Goal: Information Seeking & Learning: Learn about a topic

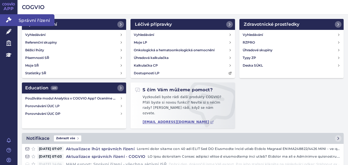
click at [6, 17] on icon at bounding box center [8, 19] width 5 height 5
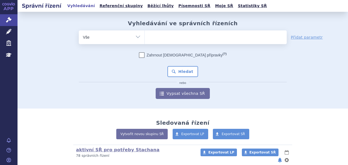
click at [149, 35] on input "search" at bounding box center [150, 36] width 3 height 7
type input "fi"
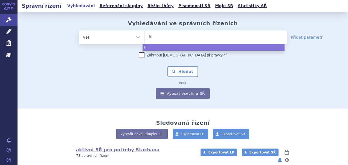
type input "fils"
type input "filsi"
type input "fils"
type input "filsuv"
type input "filsuveu"
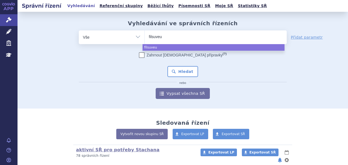
type input "filsuve"
type input "filsuvez"
select select "filsuvez"
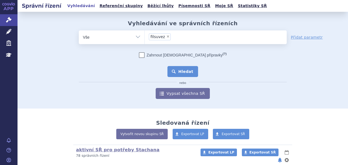
click at [178, 69] on button "Hledat" at bounding box center [183, 71] width 31 height 11
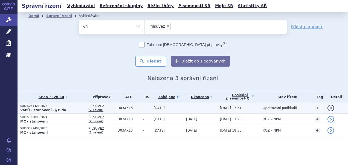
click at [117, 107] on span "D03AX13" at bounding box center [128, 108] width 23 height 4
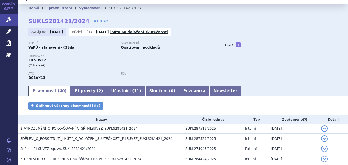
scroll to position [27, 0]
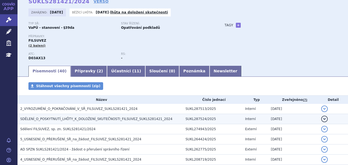
click at [77, 117] on span "SDĚLENÍ_O_POSKYTNUTÍ_LHŮTY_K_DOLOŽENÍ_SKUTEČNOSTI_FILSUVEZ_SUKLS281421_2024" at bounding box center [96, 119] width 152 height 4
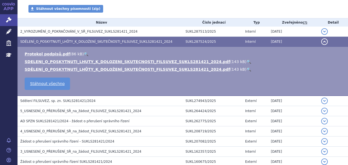
scroll to position [109, 0]
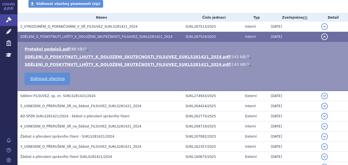
click at [247, 56] on link "🔍" at bounding box center [249, 56] width 5 height 4
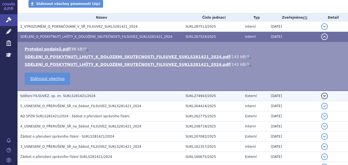
click at [66, 95] on span "Sdělení FILSUVEZ, sp. zn. SUKLS281421/2024" at bounding box center [57, 96] width 75 height 4
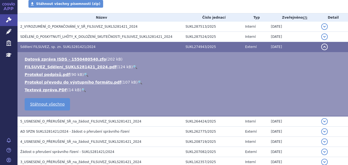
click at [133, 67] on link "🔍" at bounding box center [135, 67] width 5 height 4
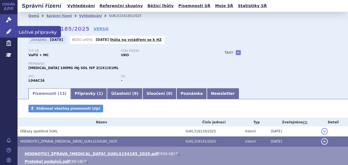
click at [8, 30] on icon at bounding box center [8, 31] width 5 height 5
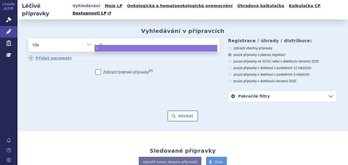
type input "om"
type input "omv"
type input "omvi"
type input "omvi)"
type input "omvi"
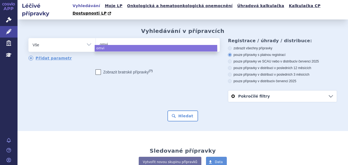
type input "omv"
type input "omvo"
type input "omvoh"
select select "omvoh"
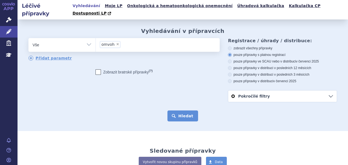
click at [185, 110] on button "Hledat" at bounding box center [183, 115] width 31 height 11
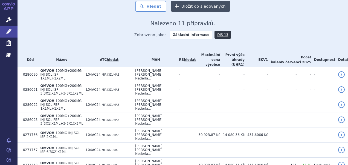
scroll to position [142, 0]
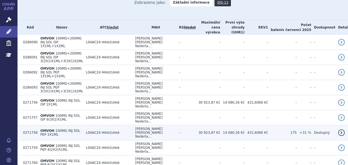
click at [176, 125] on td "[PERSON_NAME] [PERSON_NAME] Nederla..." at bounding box center [154, 132] width 44 height 15
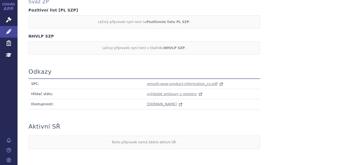
scroll to position [527, 0]
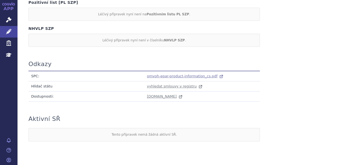
click at [155, 74] on span "omvoh-epar-product-information_cs.pdf" at bounding box center [182, 76] width 71 height 4
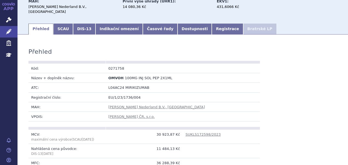
scroll to position [0, 0]
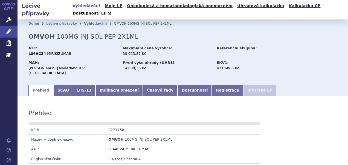
click at [117, 125] on td "0271758" at bounding box center [144, 130] width 77 height 10
copy td "0271758"
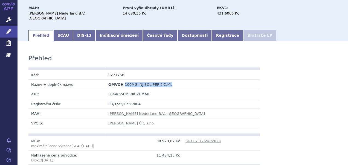
drag, startPoint x: 169, startPoint y: 72, endPoint x: 123, endPoint y: 72, distance: 46.3
click at [123, 80] on td "OMVOH 100MG INJ SOL PEP 2X1ML" at bounding box center [144, 85] width 77 height 10
copy span "100MG INJ SOL PEP 2X1ML"
click at [64, 30] on link "SCAU" at bounding box center [63, 35] width 20 height 11
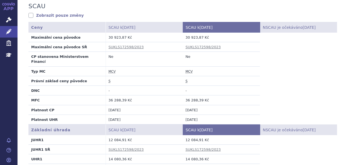
scroll to position [164, 0]
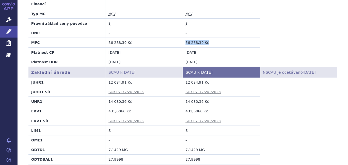
drag, startPoint x: 211, startPoint y: 25, endPoint x: 179, endPoint y: 25, distance: 32.0
click at [179, 38] on tr "MFC 36 288,39 Kč 36 288,39 Kč" at bounding box center [182, 43] width 309 height 10
copy tr "36 288,39 Kč 36 288,39 Kč"
drag, startPoint x: 201, startPoint y: 25, endPoint x: 204, endPoint y: 25, distance: 3.0
click at [201, 38] on td "36 288,39 Kč" at bounding box center [221, 43] width 77 height 10
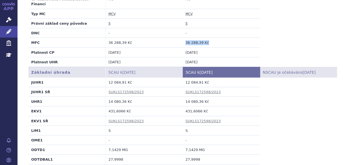
click at [210, 38] on td "36 288,39 Kč" at bounding box center [221, 43] width 77 height 10
drag, startPoint x: 182, startPoint y: 25, endPoint x: 211, endPoint y: 25, distance: 28.5
click at [211, 38] on td "36 288,39 Kč" at bounding box center [221, 43] width 77 height 10
copy td "36 288,39 Kč"
drag, startPoint x: 207, startPoint y: 81, endPoint x: 181, endPoint y: 84, distance: 26.7
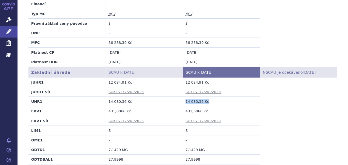
click at [183, 97] on td "14 080,36 Kč" at bounding box center [221, 102] width 77 height 10
copy td "14 080,36 Kč"
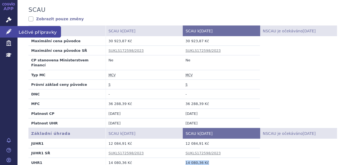
scroll to position [55, 0]
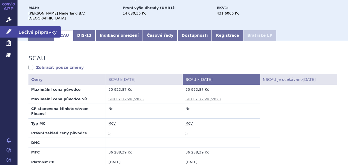
click at [10, 31] on icon at bounding box center [8, 31] width 5 height 5
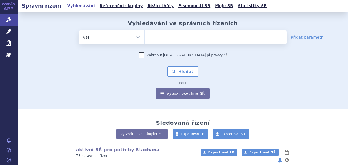
click at [165, 35] on ul at bounding box center [216, 35] width 142 height 11
click at [145, 35] on select at bounding box center [145, 37] width 0 height 14
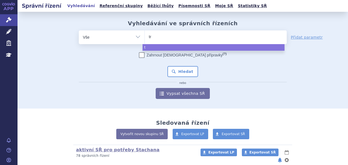
type input "tre"
type input "trem"
type input "tremf"
type input "[MEDICAL_DATA]"
select select "[MEDICAL_DATA]"
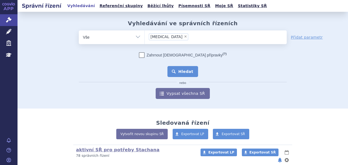
click at [191, 73] on button "Hledat" at bounding box center [183, 71] width 31 height 11
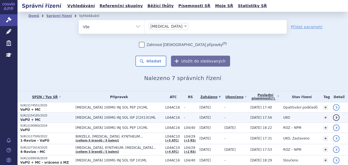
click at [165, 118] on span "L04AC16" at bounding box center [173, 118] width 16 height 4
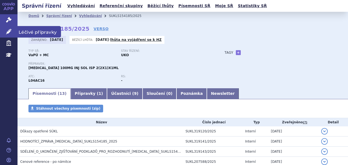
click at [14, 33] on link "Léčivé přípravky" at bounding box center [9, 31] width 18 height 11
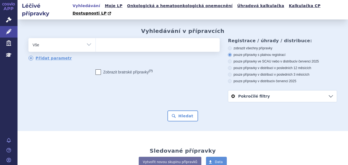
click at [115, 38] on ul at bounding box center [157, 43] width 123 height 11
click at [96, 38] on select at bounding box center [96, 45] width 0 height 14
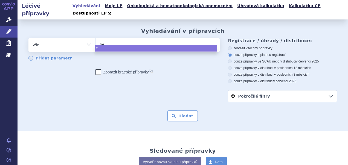
type input "trem"
type input "tremfy"
type input "tremfya"
select select "tremfya"
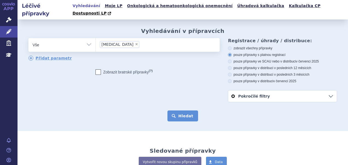
click at [184, 111] on button "Hledat" at bounding box center [183, 115] width 31 height 11
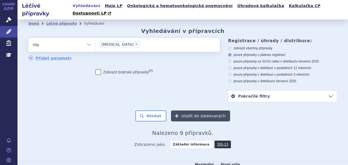
scroll to position [122, 0]
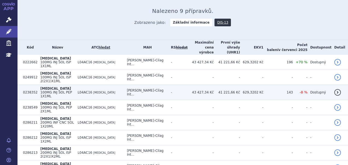
click at [168, 85] on td "Janssen-Cilag Int..." at bounding box center [146, 92] width 44 height 15
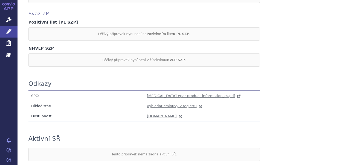
scroll to position [527, 0]
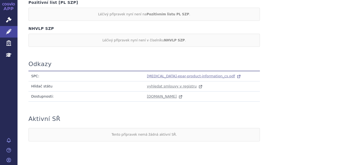
click at [152, 74] on span "[MEDICAL_DATA]-epar-product-information_cs.pdf" at bounding box center [191, 76] width 88 height 4
click at [160, 74] on span "[MEDICAL_DATA]-epar-product-information_cs.pdf" at bounding box center [191, 76] width 88 height 4
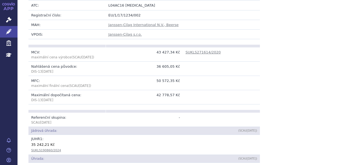
scroll to position [0, 0]
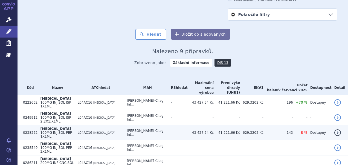
scroll to position [122, 0]
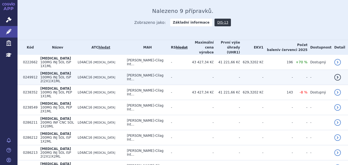
click at [45, 71] on span "[MEDICAL_DATA]" at bounding box center [55, 73] width 31 height 4
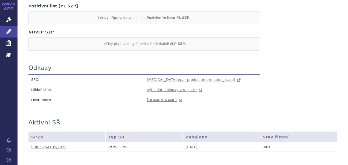
scroll to position [328, 0]
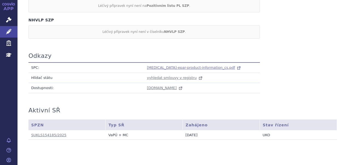
click at [165, 65] on span "tremfya-epar-product-information_cs.pdf" at bounding box center [191, 67] width 88 height 4
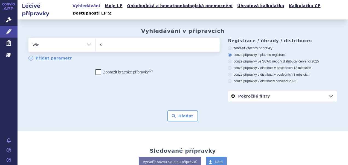
type input "xe"
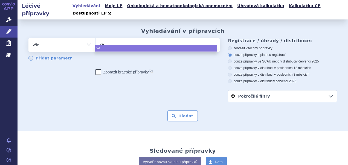
type input "xel"
type input "xeljan"
type input "[MEDICAL_DATA]"
select select "xeljanz"
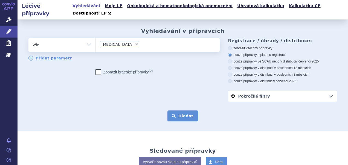
click at [169, 110] on button "Hledat" at bounding box center [183, 115] width 31 height 11
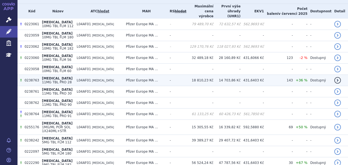
scroll to position [178, 0]
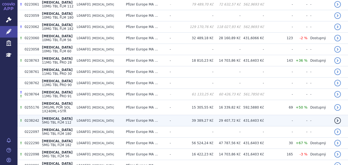
click at [148, 115] on td "Pfizer Europe MA ..." at bounding box center [145, 120] width 44 height 11
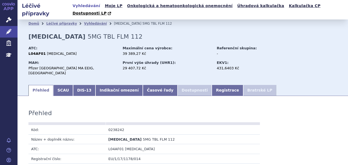
click at [113, 84] on ul "Přehled SCAU DIS-13 Indikační omezení Časové řady Dostupnosti Registrace Bratrs…" at bounding box center [182, 89] width 309 height 11
click at [113, 85] on link "Indikační omezení" at bounding box center [119, 90] width 47 height 11
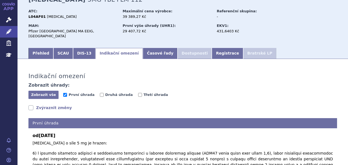
scroll to position [109, 0]
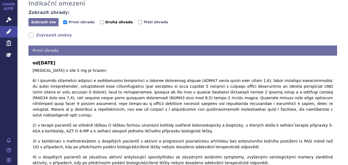
click at [105, 20] on span "Druhá úhrada" at bounding box center [119, 22] width 28 height 4
click at [102, 20] on input "Druhá úhrada" at bounding box center [102, 22] width 4 height 4
checkbox input "true"
click at [144, 20] on span "Třetí úhrada" at bounding box center [156, 22] width 25 height 4
click at [138, 20] on input "Třetí úhrada" at bounding box center [140, 22] width 4 height 4
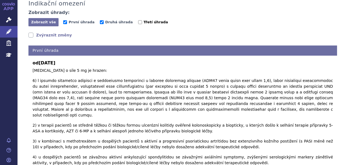
checkbox input "true"
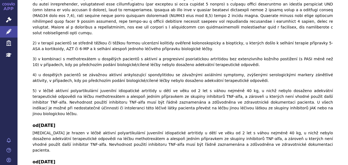
scroll to position [0, 0]
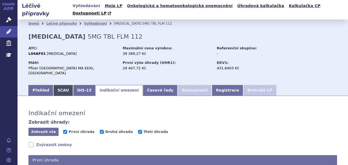
click at [53, 85] on link "SCAU" at bounding box center [63, 90] width 20 height 11
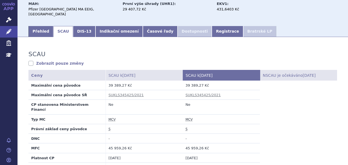
scroll to position [82, 0]
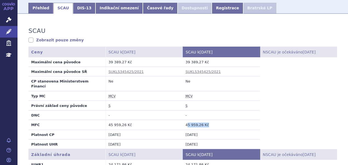
drag, startPoint x: 206, startPoint y: 107, endPoint x: 185, endPoint y: 108, distance: 21.4
click at [185, 120] on td "45 959,26 Kč" at bounding box center [221, 125] width 77 height 10
drag, startPoint x: 185, startPoint y: 108, endPoint x: 218, endPoint y: 109, distance: 33.7
click at [200, 120] on td "45 959,26 Kč" at bounding box center [221, 125] width 77 height 10
click at [215, 120] on td "45 959,26 Kč" at bounding box center [221, 125] width 77 height 10
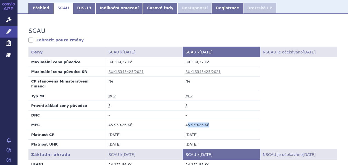
click at [206, 120] on td "45 959,26 Kč" at bounding box center [221, 125] width 77 height 10
click at [190, 120] on td "45 959,26 Kč" at bounding box center [221, 125] width 77 height 10
drag, startPoint x: 181, startPoint y: 107, endPoint x: 209, endPoint y: 108, distance: 28.8
click at [209, 120] on td "45 959,26 Kč" at bounding box center [221, 125] width 77 height 10
copy td "45 959,26 Kč"
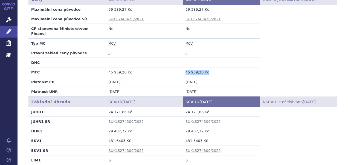
scroll to position [137, 0]
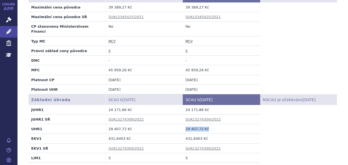
drag, startPoint x: 209, startPoint y: 111, endPoint x: 180, endPoint y: 111, distance: 29.0
click at [180, 124] on tr "UHR1 29 407,72 Kč 29 407,72 Kč" at bounding box center [182, 129] width 309 height 10
copy tr "29 407,72 Kč 29 407,72 Kč"
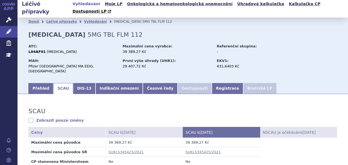
scroll to position [0, 0]
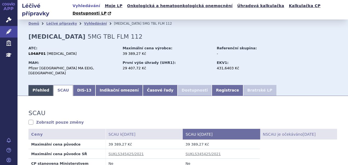
click at [43, 85] on link "Přehled" at bounding box center [40, 90] width 25 height 11
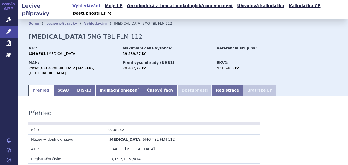
click at [112, 125] on td "0238242" at bounding box center [144, 130] width 77 height 10
copy td "0238242"
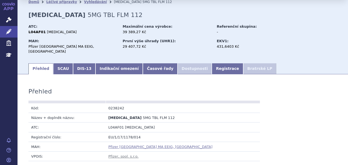
scroll to position [55, 0]
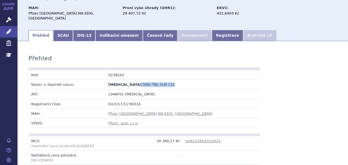
drag, startPoint x: 150, startPoint y: 72, endPoint x: 123, endPoint y: 74, distance: 27.8
click at [123, 80] on td "XELJANZ 5MG TBL FLM 112" at bounding box center [144, 85] width 77 height 10
copy td "5MG TBL FLM 112"
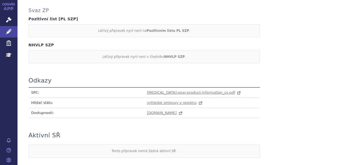
scroll to position [527, 0]
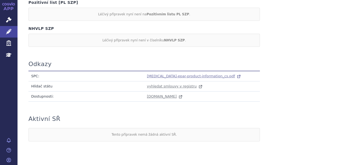
click at [154, 74] on span "xeljanz-epar-product-information_cs.pdf" at bounding box center [191, 76] width 88 height 4
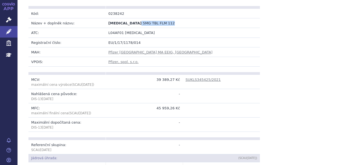
scroll to position [0, 0]
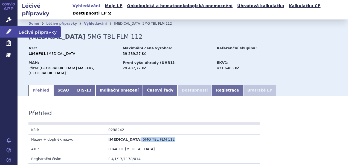
drag, startPoint x: 7, startPoint y: 31, endPoint x: 25, endPoint y: 27, distance: 17.8
click at [7, 31] on icon at bounding box center [8, 31] width 5 height 5
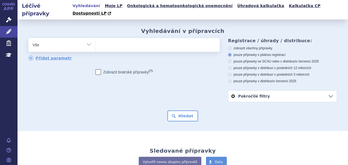
click at [108, 38] on ul at bounding box center [157, 43] width 123 height 11
click at [96, 38] on select at bounding box center [96, 45] width 0 height 14
type input "jy"
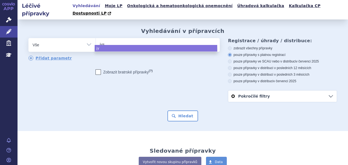
type input "jyse"
type input "jysele"
type input "jyselec"
type input "jyseleca"
select select "jyseleca"
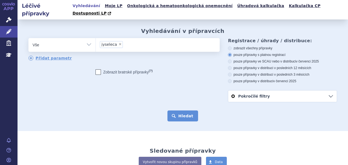
click at [175, 111] on button "Hledat" at bounding box center [183, 115] width 31 height 11
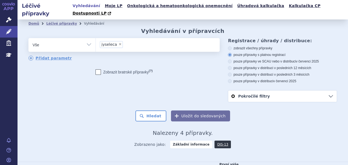
scroll to position [66, 0]
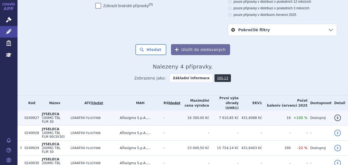
click at [235, 110] on td "7 910,85 Kč" at bounding box center [224, 117] width 30 height 15
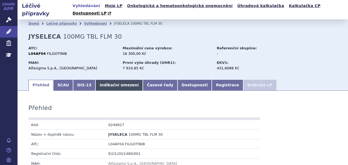
click at [118, 80] on link "Indikační omezení" at bounding box center [119, 85] width 47 height 11
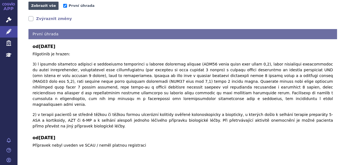
scroll to position [11, 0]
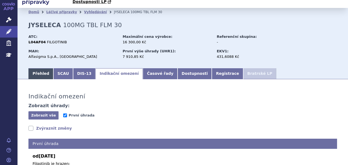
click at [41, 68] on link "Přehled" at bounding box center [40, 73] width 25 height 11
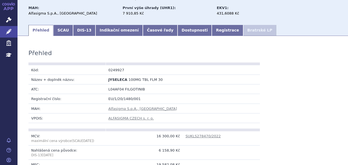
scroll to position [94, 0]
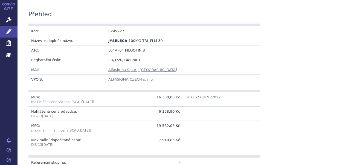
click at [111, 26] on td "0249927" at bounding box center [144, 31] width 77 height 10
copy td "0249927"
drag, startPoint x: 157, startPoint y: 33, endPoint x: 124, endPoint y: 37, distance: 32.8
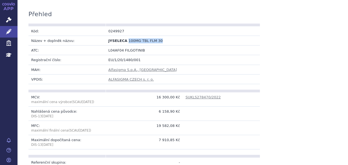
click at [124, 37] on td "JYSELECA 100MG TBL FLM 30" at bounding box center [144, 41] width 77 height 10
copy span "100MG TBL FLM 30"
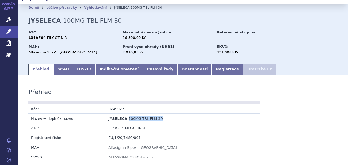
scroll to position [0, 0]
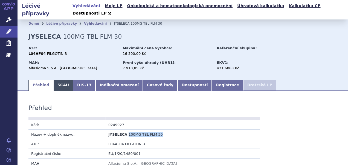
click at [59, 80] on link "SCAU" at bounding box center [63, 85] width 20 height 11
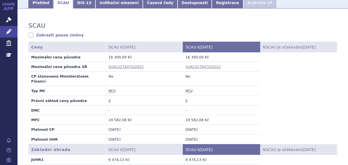
scroll to position [109, 0]
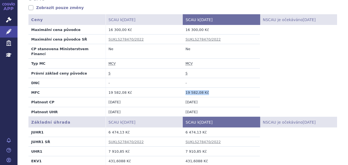
drag, startPoint x: 208, startPoint y: 78, endPoint x: 180, endPoint y: 80, distance: 27.4
click at [180, 88] on tr "MFC 19 582,08 Kč 19 582,08 Kč" at bounding box center [182, 93] width 309 height 10
copy tr "19 582,08 Kč 19 582,08 Kč"
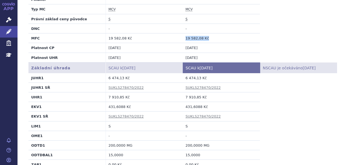
scroll to position [164, 0]
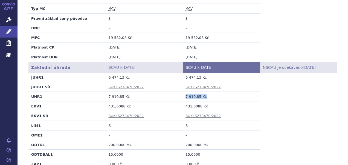
drag, startPoint x: 209, startPoint y: 83, endPoint x: 179, endPoint y: 83, distance: 30.4
click at [179, 91] on tr "UHR1 7 910,85 Kč 7 910,85 Kč" at bounding box center [182, 96] width 309 height 10
copy tr "7 910,85 Kč 7 910,85 Kč"
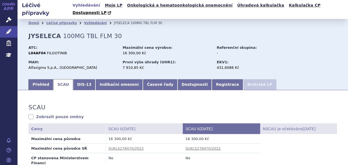
scroll to position [0, 0]
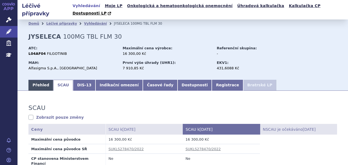
click at [31, 80] on link "Přehled" at bounding box center [40, 85] width 25 height 11
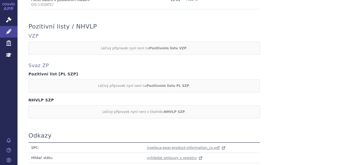
scroll to position [493, 0]
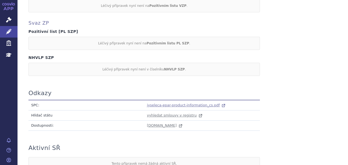
click at [152, 103] on span "jyseleca-epar-product-information_cs.pdf" at bounding box center [183, 105] width 73 height 4
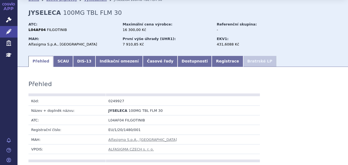
scroll to position [0, 0]
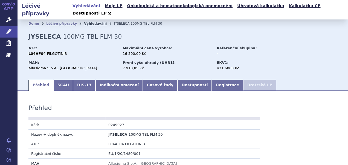
click at [84, 22] on link "Vyhledávání" at bounding box center [95, 24] width 23 height 4
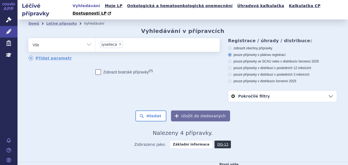
click at [139, 41] on ul "× jyseleca" at bounding box center [157, 44] width 123 height 12
click at [96, 41] on select "jyseleca" at bounding box center [96, 45] width 0 height 14
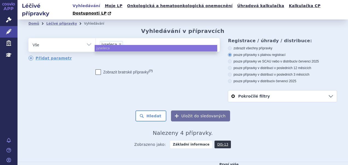
select select
type input "jyseleca"
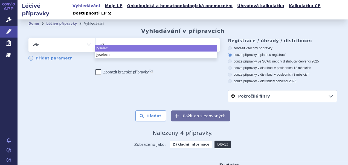
type input "jy"
type input "j"
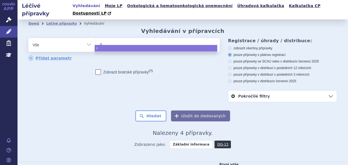
type input "rin"
type input "rinvo"
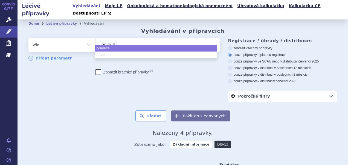
click at [111, 54] on ul "jyseleca rinvo" at bounding box center [156, 51] width 123 height 13
select select "jyseleca"
click at [140, 110] on button "Hledat" at bounding box center [151, 115] width 31 height 11
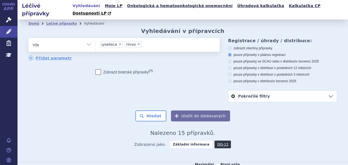
click at [118, 41] on li "× jyseleca" at bounding box center [111, 44] width 23 height 7
click at [96, 38] on select "jyseleca rinvo" at bounding box center [96, 45] width 0 height 14
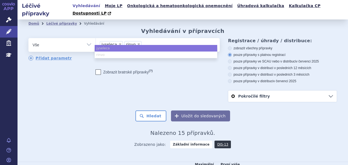
click at [119, 42] on span "×" at bounding box center [120, 43] width 3 height 3
click at [96, 38] on select "jyseleca rinvo" at bounding box center [96, 45] width 0 height 14
select select "rinvo"
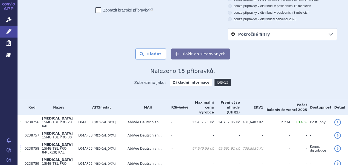
scroll to position [82, 0]
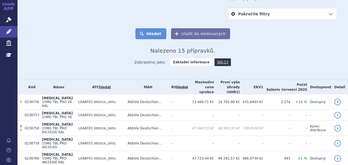
click at [145, 29] on button "Hledat" at bounding box center [151, 33] width 31 height 11
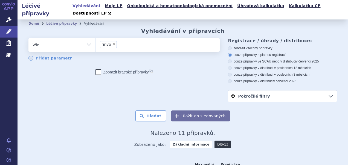
scroll to position [144, 0]
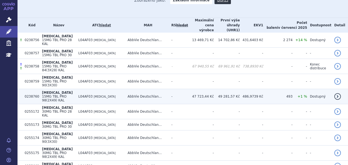
click at [106, 89] on td "L04AF03 [MEDICAL_DATA]" at bounding box center [100, 96] width 49 height 15
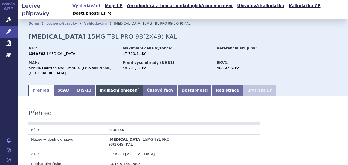
click at [111, 85] on link "Indikační omezení" at bounding box center [119, 90] width 47 height 11
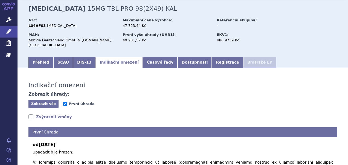
scroll to position [55, 0]
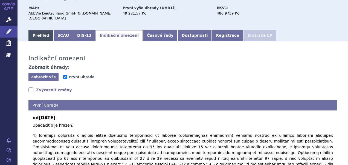
click at [37, 30] on link "Přehled" at bounding box center [40, 35] width 25 height 11
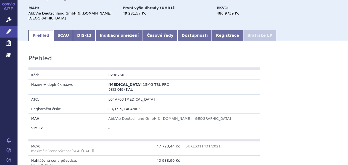
click at [113, 70] on td "0238760" at bounding box center [144, 75] width 77 height 10
copy td "0238760"
drag, startPoint x: 172, startPoint y: 74, endPoint x: 123, endPoint y: 74, distance: 49.8
click at [123, 80] on td "RINVOQ 15MG TBL PRO 98(2X49) KAL" at bounding box center [144, 87] width 77 height 15
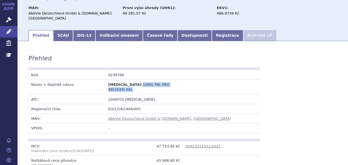
copy span "15MG TBL PRO 98(2X49) KAL"
click at [185, 94] on td "L04AF03 UPADACITINIB" at bounding box center [183, 99] width 154 height 10
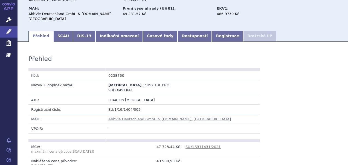
scroll to position [27, 0]
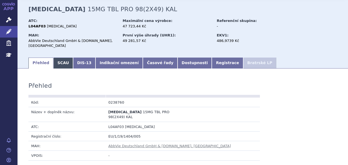
click at [61, 57] on link "SCAU" at bounding box center [63, 62] width 20 height 11
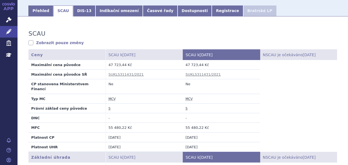
scroll to position [82, 0]
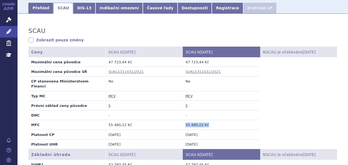
drag, startPoint x: 214, startPoint y: 108, endPoint x: 179, endPoint y: 109, distance: 35.1
click at [179, 120] on tr "MFC 55 480,22 Kč 55 480,22 Kč" at bounding box center [182, 125] width 309 height 10
copy tr "55 480,22 Kč 55 480,22 Kč"
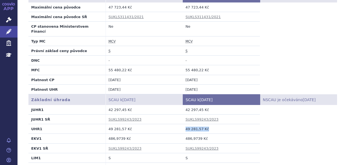
drag, startPoint x: 207, startPoint y: 110, endPoint x: 178, endPoint y: 111, distance: 29.0
click at [178, 124] on tr "UHR1 49 281,57 Kč 49 281,57 Kč" at bounding box center [182, 129] width 309 height 10
copy tr "49 281,57 Kč 49 281,57 Kč"
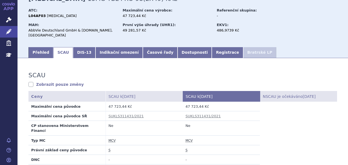
scroll to position [0, 0]
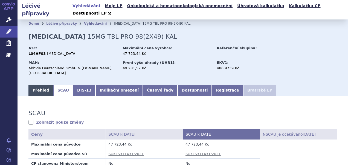
click at [39, 85] on link "Přehled" at bounding box center [40, 90] width 25 height 11
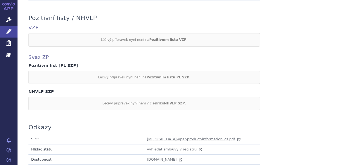
scroll to position [527, 0]
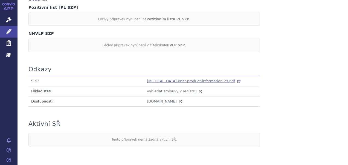
click at [157, 79] on span "rinvoq-epar-product-information_cs.pdf" at bounding box center [191, 81] width 88 height 4
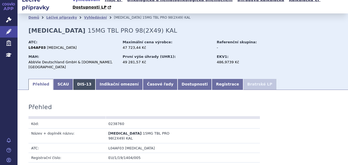
scroll to position [0, 0]
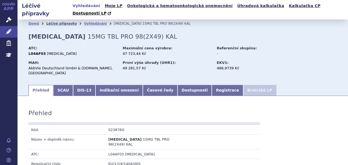
click at [54, 22] on link "Léčivé přípravky" at bounding box center [61, 24] width 31 height 4
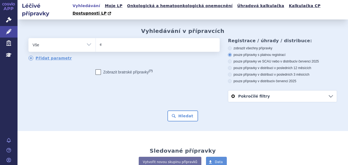
type input "en"
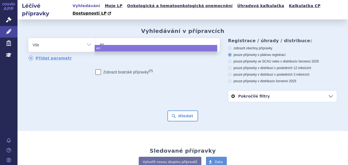
type input "ent"
type input "enti"
type input "entiv"
type input "entivio"
type input "entiv"
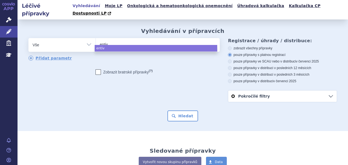
type input "enti"
type input "ent"
type input "enty"
type input "entyv"
type input "entyvio"
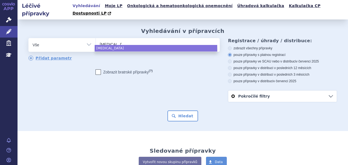
select select "entyvio"
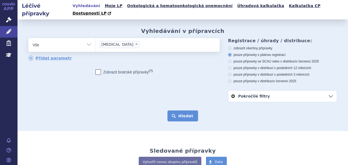
click at [187, 110] on button "Hledat" at bounding box center [183, 115] width 31 height 11
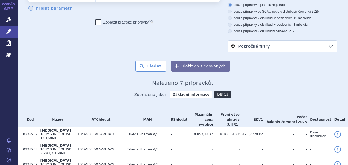
scroll to position [100, 0]
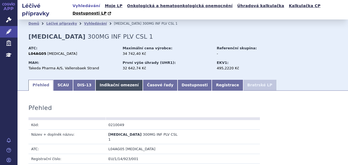
click at [106, 80] on link "Indikační omezení" at bounding box center [119, 85] width 47 height 11
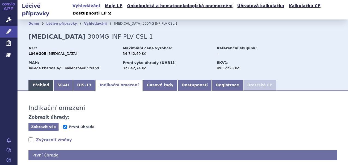
click at [39, 82] on link "Přehled" at bounding box center [40, 85] width 25 height 11
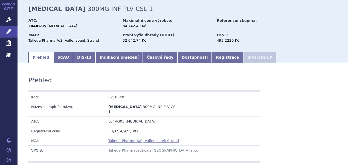
scroll to position [55, 0]
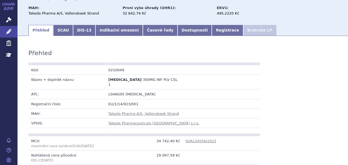
click at [113, 65] on td "0210049" at bounding box center [144, 70] width 77 height 10
copy td "0210049"
drag, startPoint x: 151, startPoint y: 74, endPoint x: 124, endPoint y: 74, distance: 27.1
click at [124, 75] on td "ENTYVIO 300MG INF PLV CSL 1" at bounding box center [144, 82] width 77 height 15
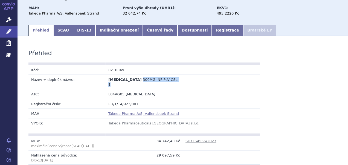
copy span "300MG INF PLV CSL 1"
click at [178, 76] on td "ENTYVIO 300MG INF PLV CSL 1" at bounding box center [144, 82] width 77 height 15
click at [55, 25] on link "SCAU" at bounding box center [63, 30] width 20 height 11
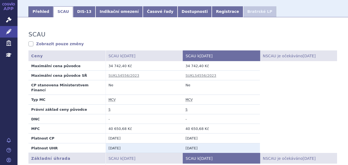
scroll to position [82, 0]
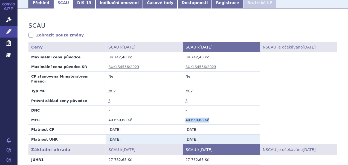
drag, startPoint x: 236, startPoint y: 107, endPoint x: 182, endPoint y: 108, distance: 54.2
click at [183, 115] on td "40 650,68 Kč" at bounding box center [221, 120] width 77 height 10
copy td "40 650,68 Kč"
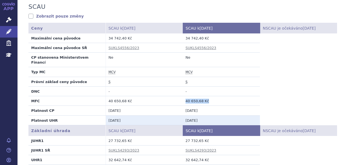
scroll to position [109, 0]
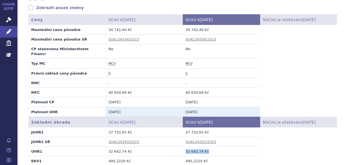
drag, startPoint x: 212, startPoint y: 138, endPoint x: 179, endPoint y: 139, distance: 32.9
click at [179, 146] on tr "UHR1 32 642,74 Kč 32 642,74 Kč" at bounding box center [182, 151] width 309 height 10
copy tr "32 642,74 Kč 32 642,74 Kč"
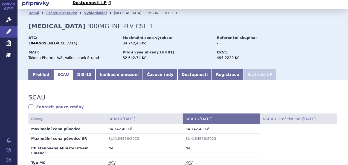
scroll to position [0, 0]
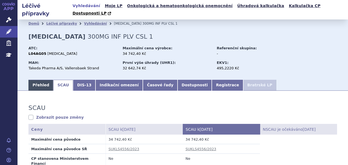
drag, startPoint x: 34, startPoint y: 79, endPoint x: 44, endPoint y: 80, distance: 10.0
click at [34, 80] on link "Přehled" at bounding box center [40, 85] width 25 height 11
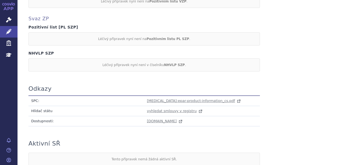
scroll to position [527, 0]
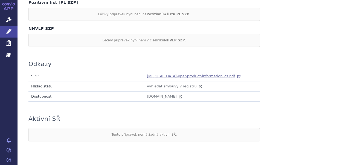
click at [163, 74] on span "entyvio-epar-product-information_cs.pdf" at bounding box center [191, 76] width 88 height 4
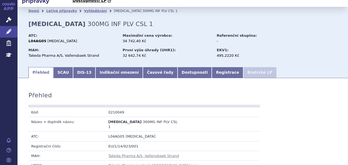
scroll to position [0, 0]
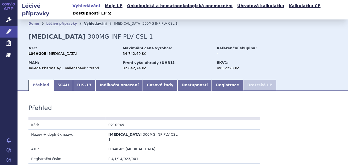
click at [84, 22] on link "Vyhledávání" at bounding box center [95, 24] width 23 height 4
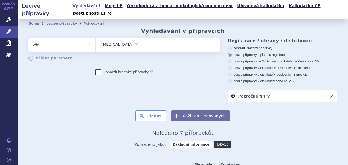
click at [135, 42] on span "×" at bounding box center [136, 43] width 3 height 3
click at [96, 38] on select "[MEDICAL_DATA]" at bounding box center [96, 45] width 0 height 14
select select
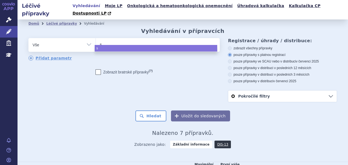
type input "se"
type input "s"
type input "st"
type input "stel"
type input "stela"
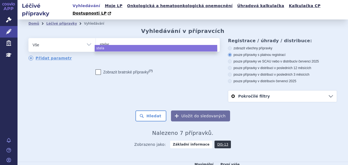
type input "[MEDICAL_DATA]"
select select "[MEDICAL_DATA]"
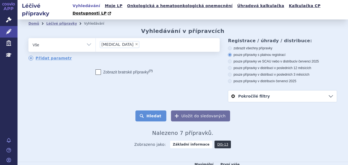
click at [152, 110] on button "Hledat" at bounding box center [151, 115] width 31 height 11
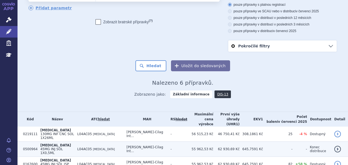
scroll to position [88, 0]
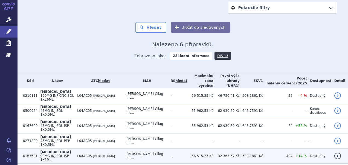
click at [136, 148] on td "[PERSON_NAME]-Cilag Int..." at bounding box center [146, 155] width 44 height 15
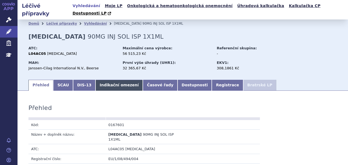
click at [107, 80] on link "Indikační omezení" at bounding box center [119, 85] width 47 height 11
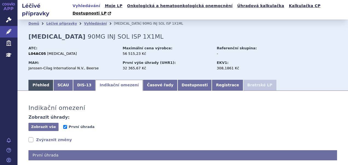
click at [42, 80] on link "Přehled" at bounding box center [40, 85] width 25 height 11
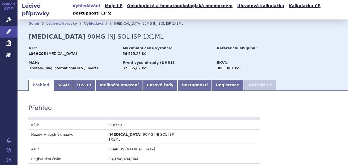
click at [115, 120] on td "0167601" at bounding box center [144, 125] width 77 height 10
copy td "0167601"
drag, startPoint x: 173, startPoint y: 126, endPoint x: 124, endPoint y: 128, distance: 49.0
click at [124, 129] on td "[MEDICAL_DATA] 90MG INJ SOL ISP 1X1ML" at bounding box center [144, 136] width 77 height 15
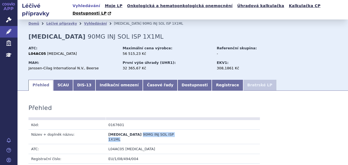
copy span "90MG INJ SOL ISP 1X1ML"
drag, startPoint x: 134, startPoint y: 104, endPoint x: 125, endPoint y: 124, distance: 21.6
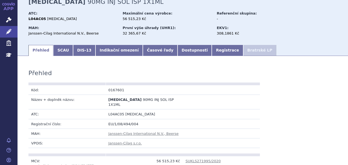
scroll to position [55, 0]
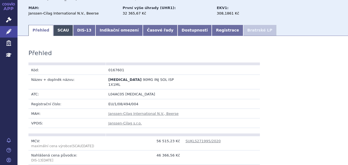
click at [59, 25] on link "SCAU" at bounding box center [63, 30] width 20 height 11
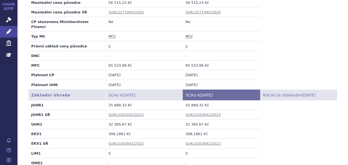
scroll to position [137, 0]
drag, startPoint x: 204, startPoint y: 53, endPoint x: 180, endPoint y: 53, distance: 24.1
click at [180, 60] on tr "MFC 65 523,96 Kč 65 523,96 Kč" at bounding box center [182, 65] width 309 height 10
copy tr "65 523,96 Kč 65 523,96 Kč"
drag, startPoint x: 211, startPoint y: 110, endPoint x: 180, endPoint y: 110, distance: 30.9
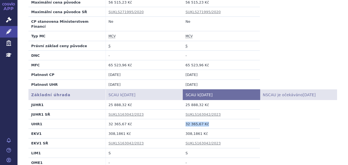
click at [180, 119] on tr "UHR1 32 365,67 Kč 32 365,67 Kč" at bounding box center [182, 124] width 309 height 10
copy tr "32 365,67 Kč 32 365,67 Kč"
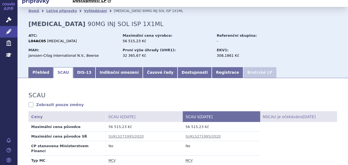
scroll to position [0, 0]
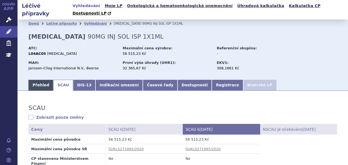
click at [39, 80] on link "Přehled" at bounding box center [40, 85] width 25 height 11
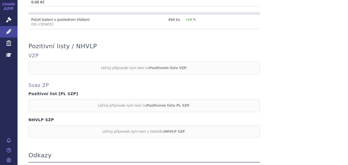
scroll to position [465, 0]
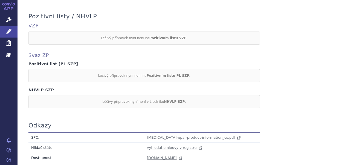
click at [175, 132] on td "stelara-epar-product-information_cs.pdf" at bounding box center [202, 137] width 116 height 10
click at [172, 135] on span "stelara-epar-product-information_cs.pdf" at bounding box center [191, 137] width 88 height 4
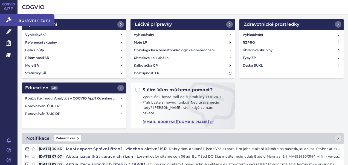
click at [10, 20] on icon at bounding box center [8, 19] width 5 height 5
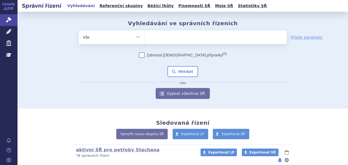
click at [149, 39] on input "search" at bounding box center [150, 36] width 3 height 7
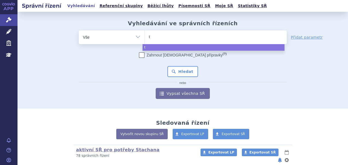
type input "tr"
type input "tre"
type input "trem"
type input "tremf"
type input "tremfya"
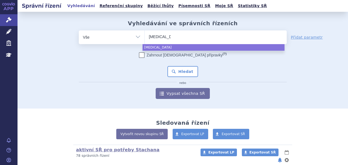
select select "tremfya"
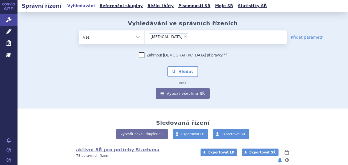
click at [181, 66] on div "Zahrnout bratrské přípravky (?) * Pozor, hledání dle vyhledávacího parametru In…" at bounding box center [183, 75] width 208 height 47
click at [182, 71] on button "Hledat" at bounding box center [183, 71] width 31 height 11
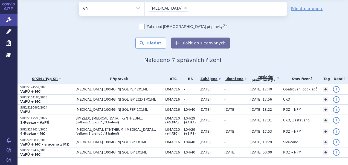
scroll to position [32, 0]
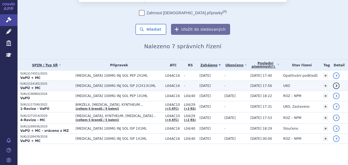
click at [197, 85] on td "[DATE]" at bounding box center [209, 86] width 25 height 10
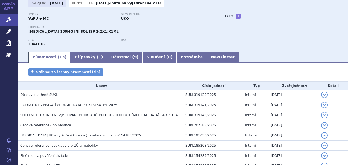
scroll to position [55, 0]
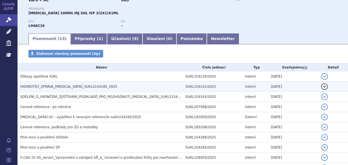
click at [88, 85] on span "HODNOTÍCÍ_ZPRÁVA_[MEDICAL_DATA]_SUKLS154185_2025" at bounding box center [68, 87] width 97 height 4
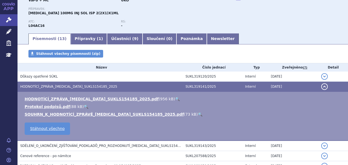
click at [175, 97] on link "🔍" at bounding box center [177, 99] width 5 height 4
